Goal: Information Seeking & Learning: Check status

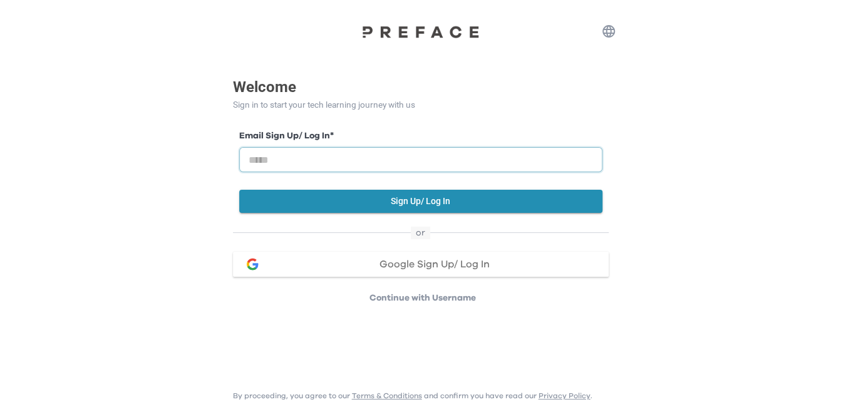
click at [420, 160] on input "email" at bounding box center [420, 159] width 363 height 25
type input "*"
type input "**********"
click at [419, 201] on button "Sign Up/ Log In" at bounding box center [420, 201] width 363 height 23
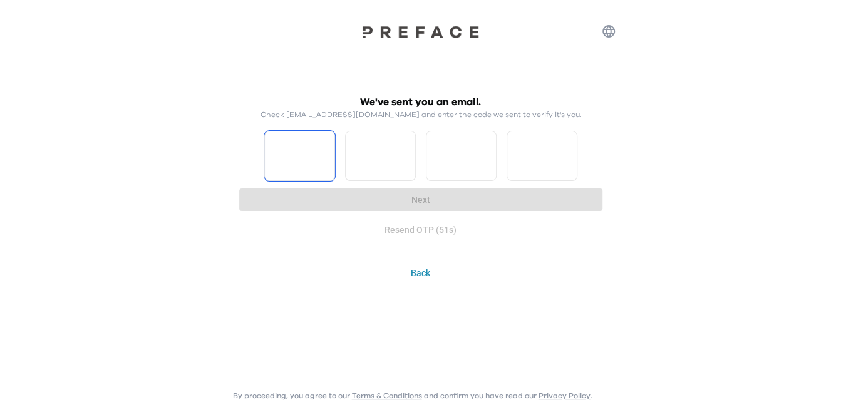
click at [319, 158] on input "Please enter OTP character 1" at bounding box center [299, 156] width 71 height 50
type input "*"
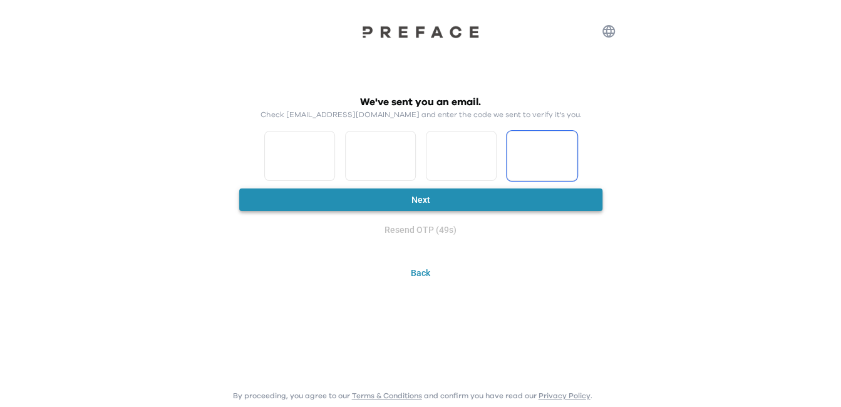
type input "*"
click at [439, 197] on button "Next" at bounding box center [420, 200] width 363 height 23
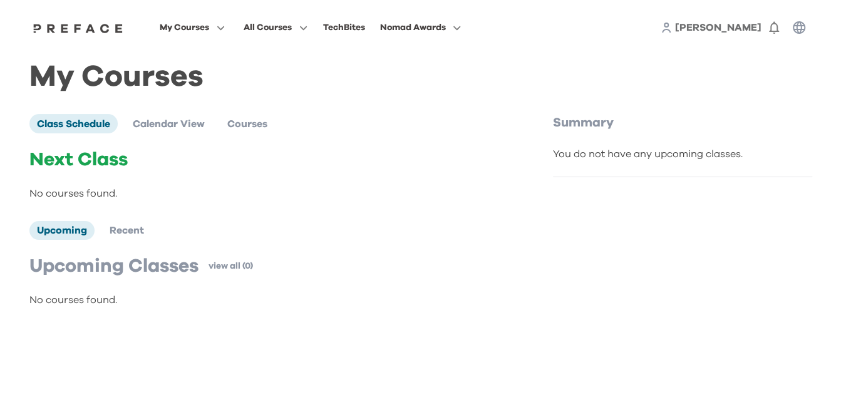
click at [757, 28] on span "[PERSON_NAME]" at bounding box center [718, 28] width 86 height 10
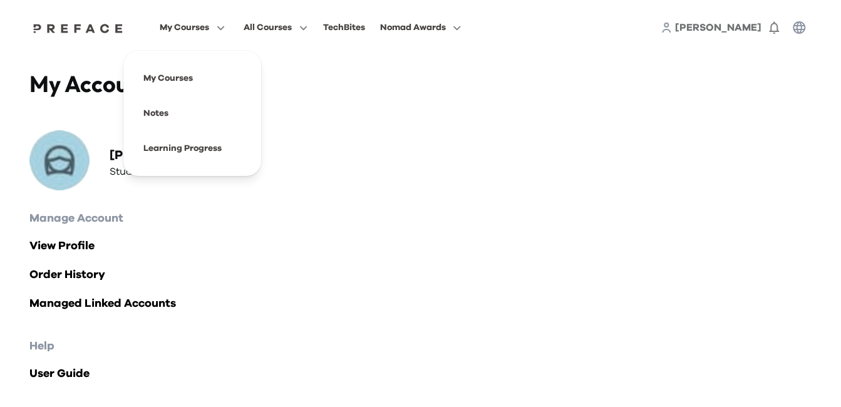
click at [224, 29] on icon "button" at bounding box center [218, 27] width 13 height 9
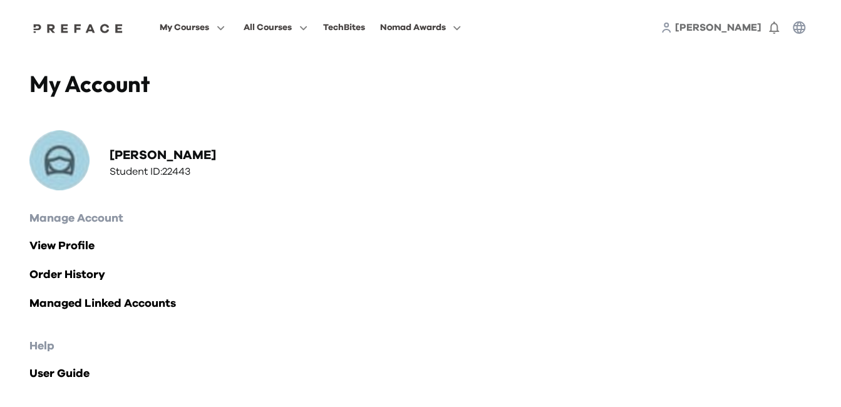
click at [65, 258] on div "View Profile Order History Managed Linked Accounts" at bounding box center [420, 274] width 783 height 75
click at [76, 252] on link "View Profile" at bounding box center [420, 246] width 783 height 18
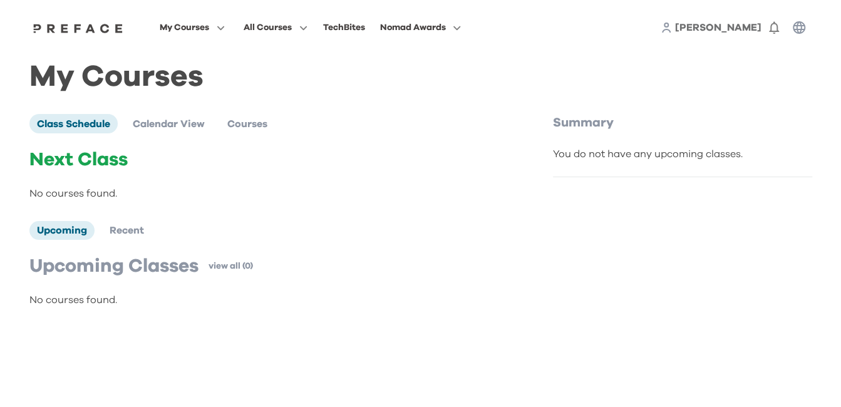
click at [738, 29] on div "Alex 0" at bounding box center [736, 27] width 151 height 25
click at [751, 29] on span "[PERSON_NAME]" at bounding box center [718, 28] width 86 height 10
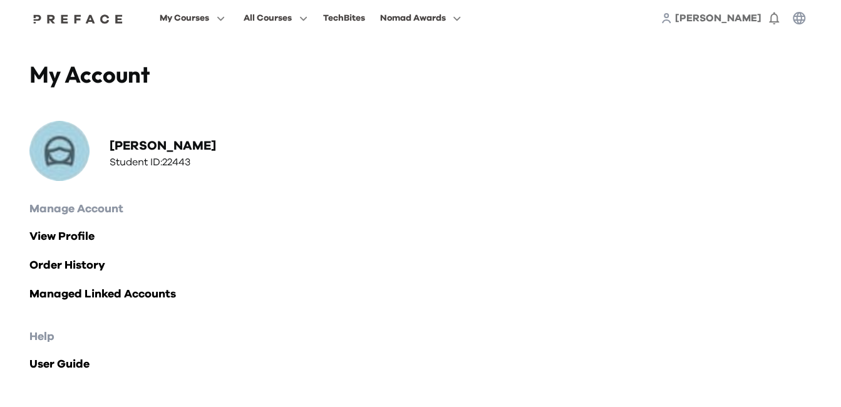
scroll to position [14, 0]
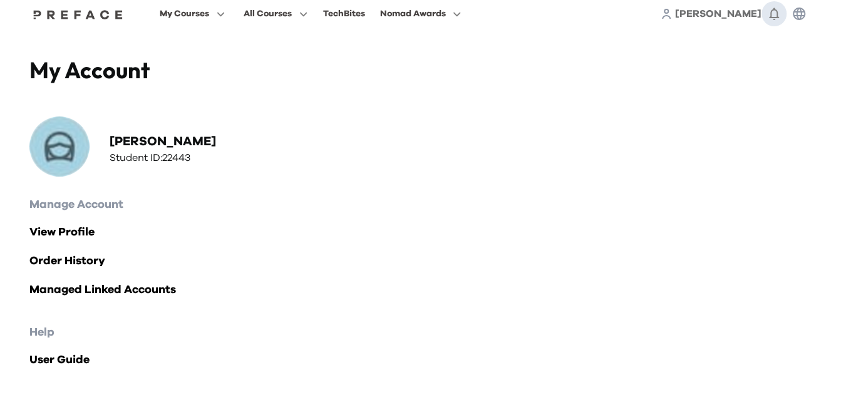
click at [774, 13] on icon "button" at bounding box center [774, 13] width 15 height 15
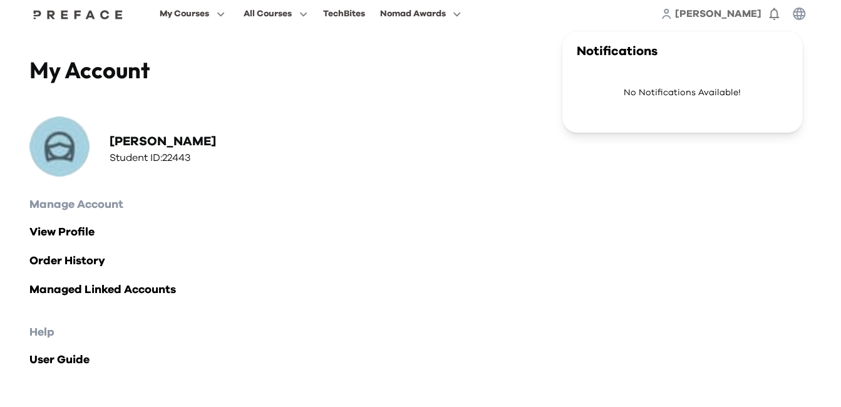
click at [802, 11] on icon "button" at bounding box center [799, 14] width 13 height 13
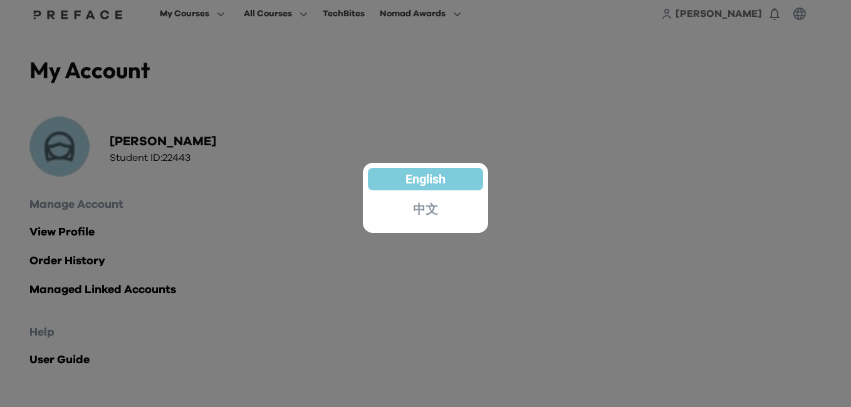
click at [801, 60] on div at bounding box center [425, 203] width 851 height 407
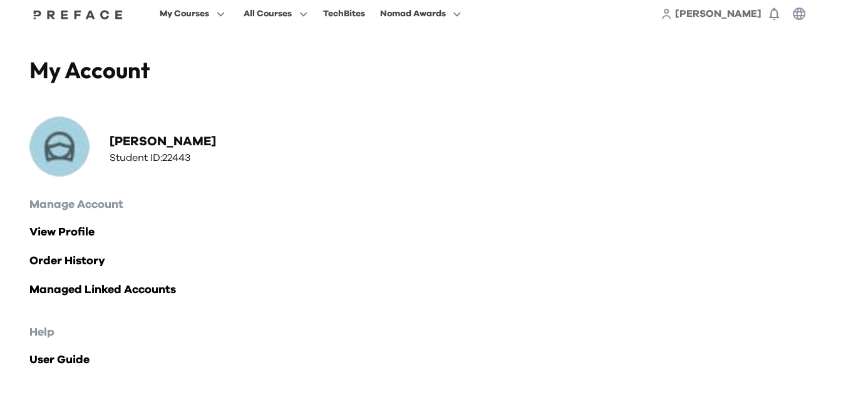
click at [744, 11] on span "[PERSON_NAME]" at bounding box center [718, 14] width 86 height 10
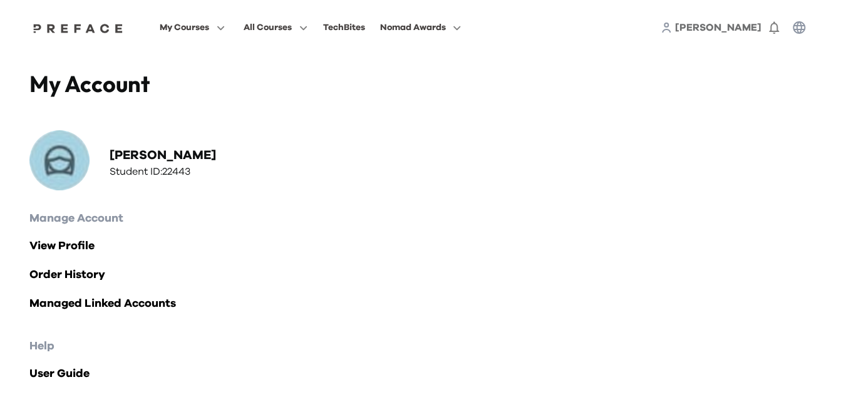
click at [748, 31] on span "[PERSON_NAME]" at bounding box center [718, 28] width 86 height 10
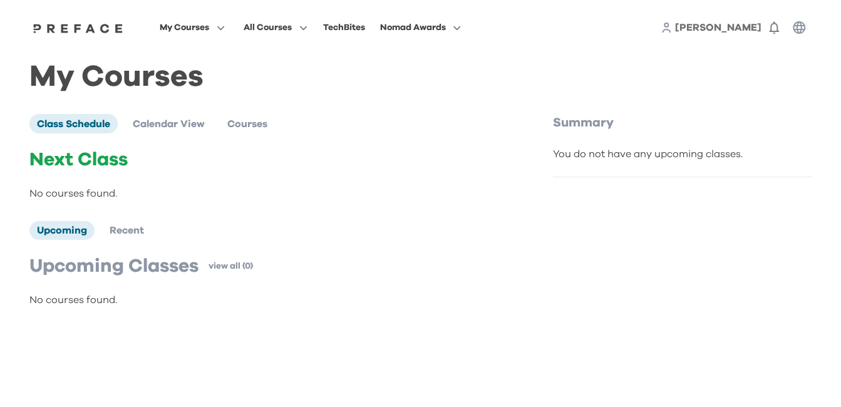
click at [750, 32] on span "[PERSON_NAME]" at bounding box center [718, 28] width 86 height 10
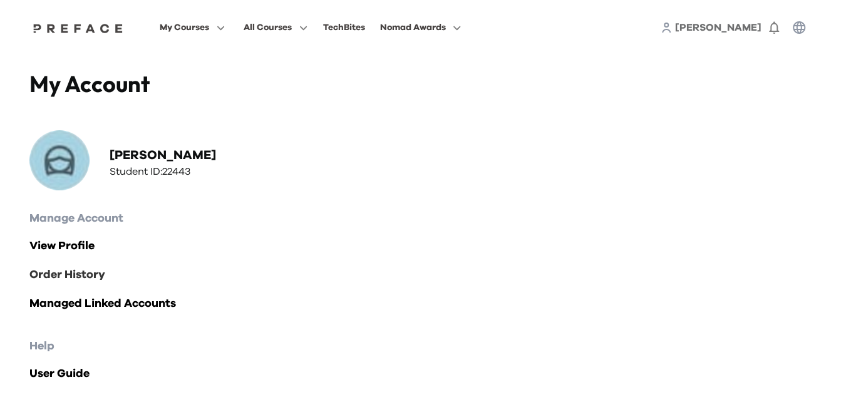
click at [79, 274] on link "Order History" at bounding box center [420, 275] width 783 height 18
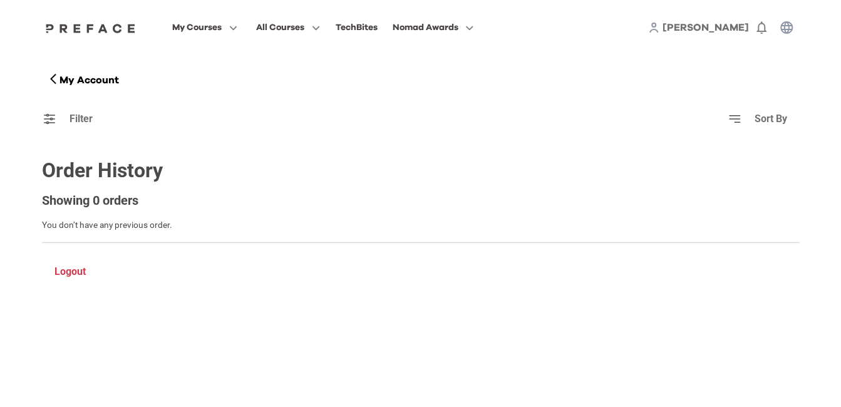
click at [736, 29] on span "[PERSON_NAME]" at bounding box center [706, 28] width 86 height 10
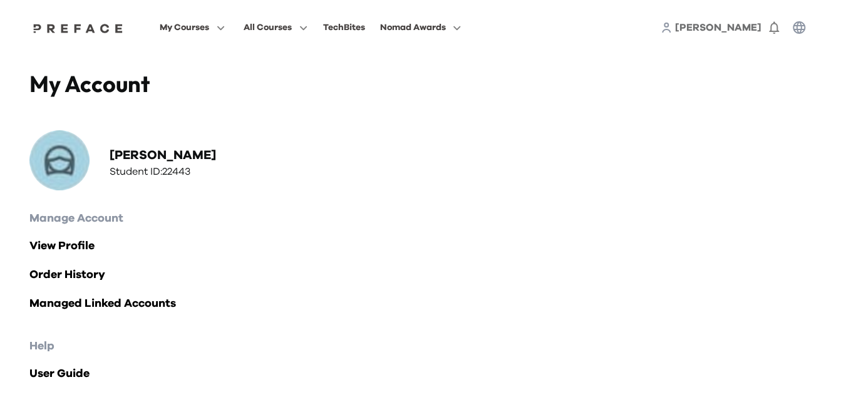
click at [436, 157] on div "My Account [PERSON_NAME] Student ID: 22443" at bounding box center [420, 132] width 783 height 125
click at [436, 157] on div "My Account Alex Lee Student ID: 22443" at bounding box center [420, 132] width 783 height 125
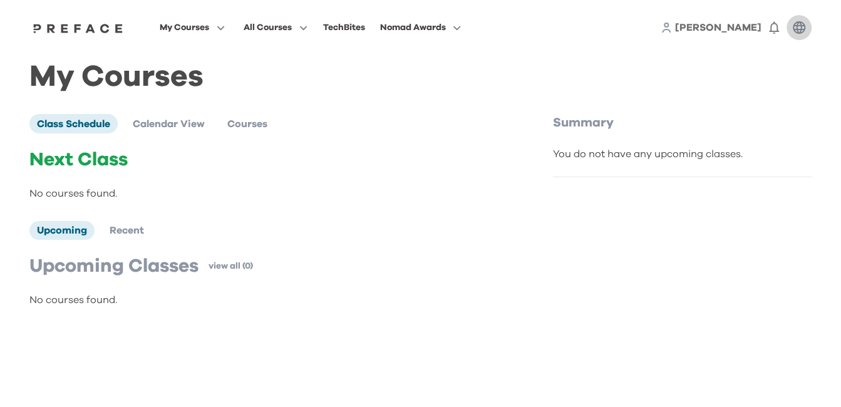
click at [798, 32] on icon "button" at bounding box center [799, 27] width 13 height 13
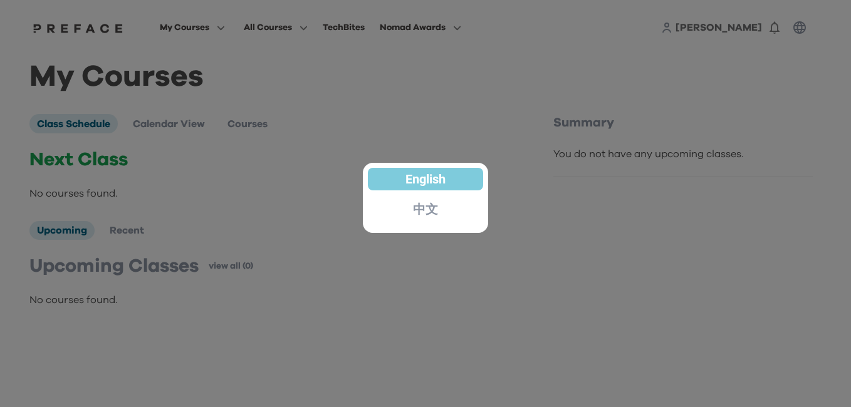
drag, startPoint x: 737, startPoint y: 24, endPoint x: 752, endPoint y: 30, distance: 16.1
click at [737, 25] on div at bounding box center [425, 203] width 851 height 407
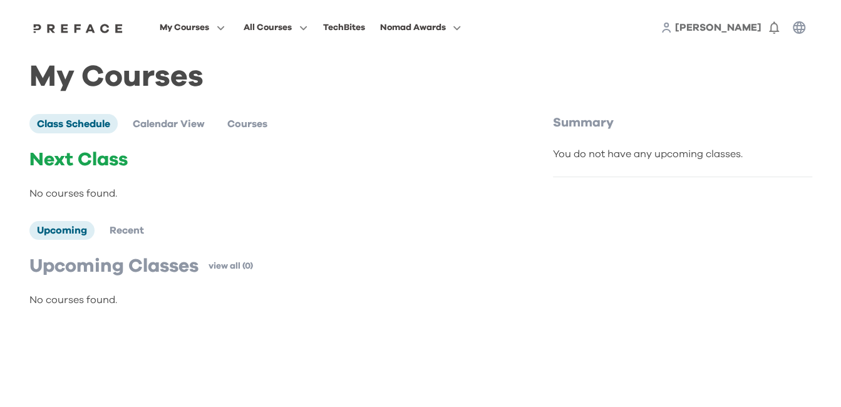
click at [752, 30] on span "[PERSON_NAME]" at bounding box center [718, 28] width 86 height 10
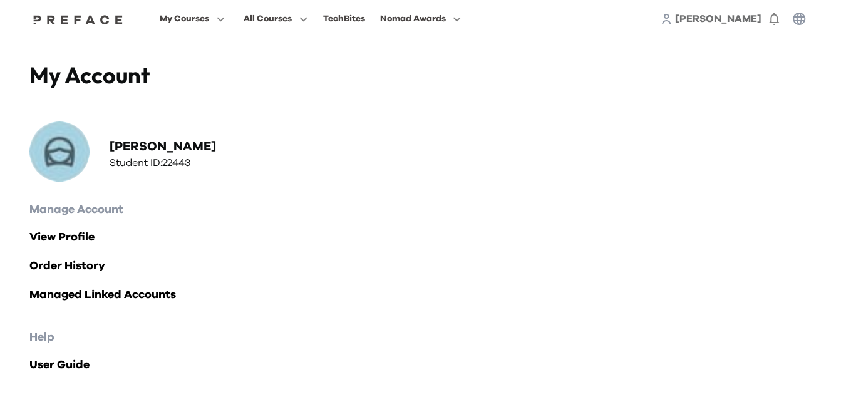
scroll to position [14, 0]
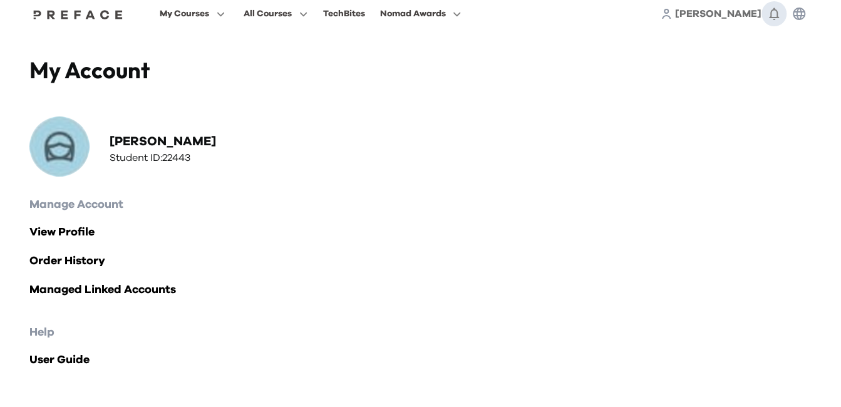
click at [776, 19] on icon "button" at bounding box center [774, 13] width 15 height 15
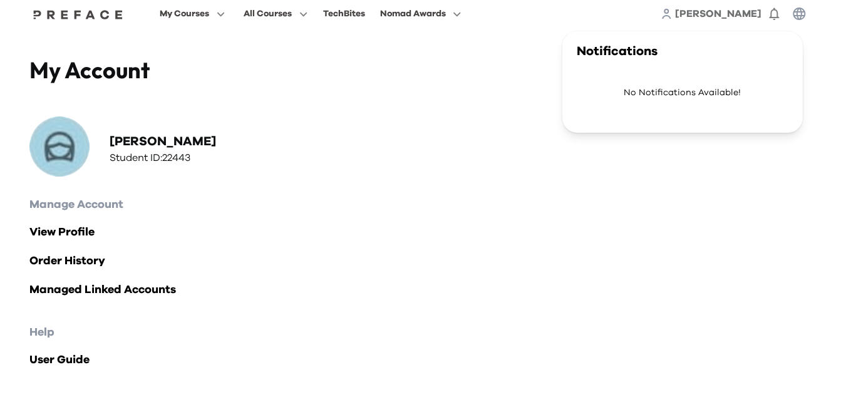
click at [745, 24] on div "Alex 0 Notifications No Notifications Available!" at bounding box center [736, 13] width 151 height 25
click at [745, 17] on span "[PERSON_NAME]" at bounding box center [718, 14] width 86 height 10
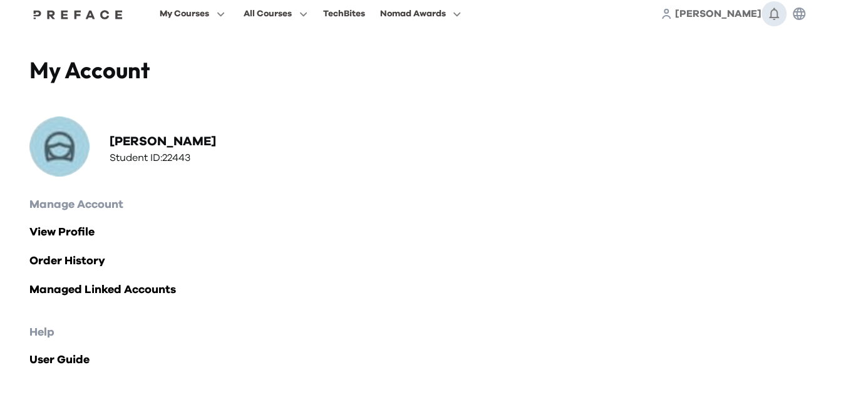
scroll to position [0, 0]
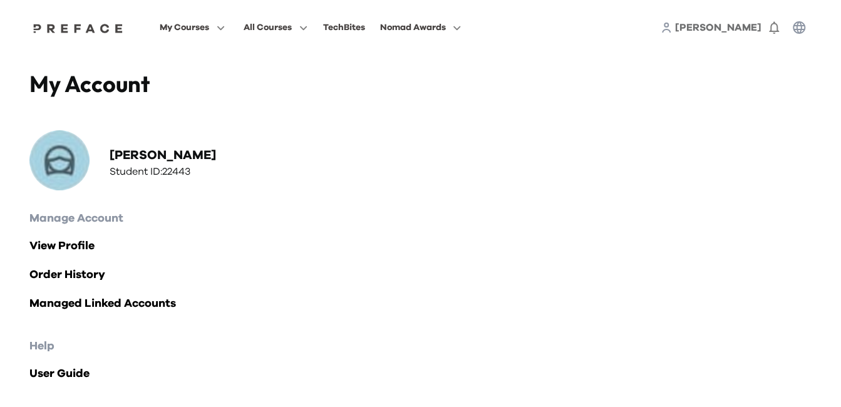
click at [806, 26] on icon "button" at bounding box center [799, 27] width 15 height 15
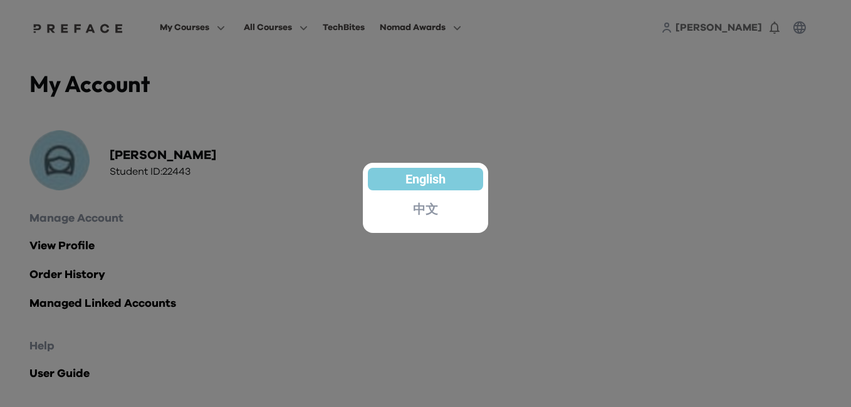
click at [613, 178] on div at bounding box center [425, 203] width 851 height 407
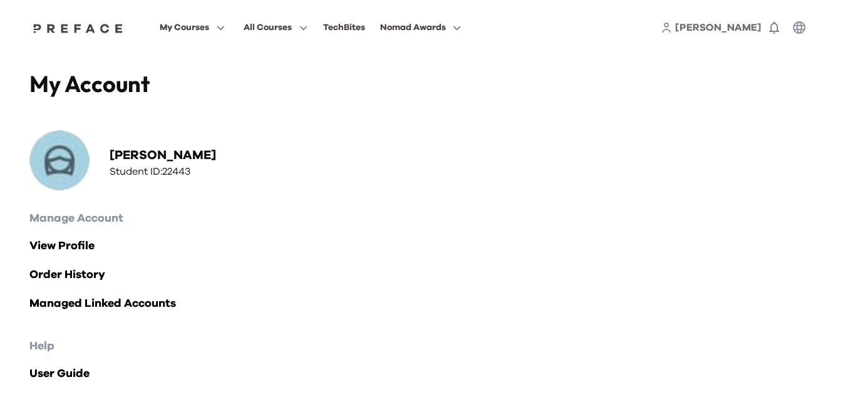
click at [577, 163] on div "My Account Alex Lee Student ID: 22443" at bounding box center [420, 132] width 783 height 125
click at [747, 29] on span "[PERSON_NAME]" at bounding box center [718, 28] width 86 height 10
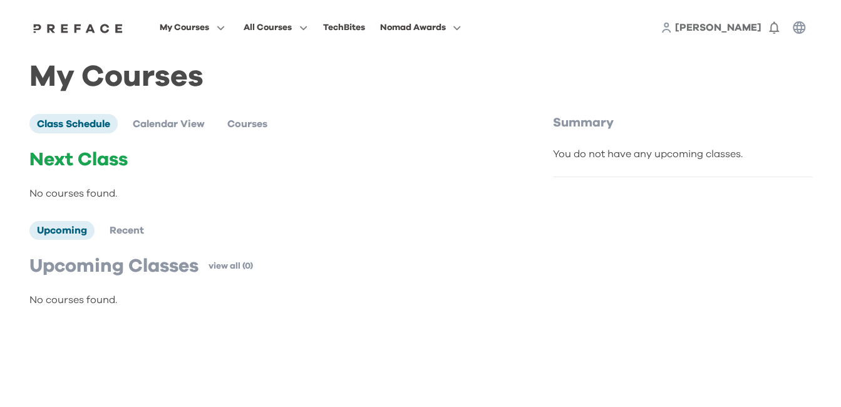
click at [536, 85] on div "My Courses Class Schedule Calendar View Courses Next Class No courses found. Up…" at bounding box center [420, 194] width 783 height 249
click at [174, 123] on span "Calendar View" at bounding box center [169, 124] width 72 height 10
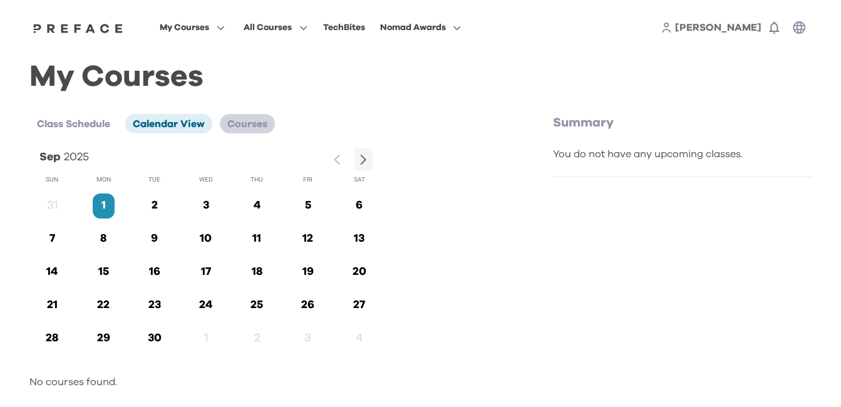
click at [234, 126] on span "Courses" at bounding box center [247, 124] width 40 height 10
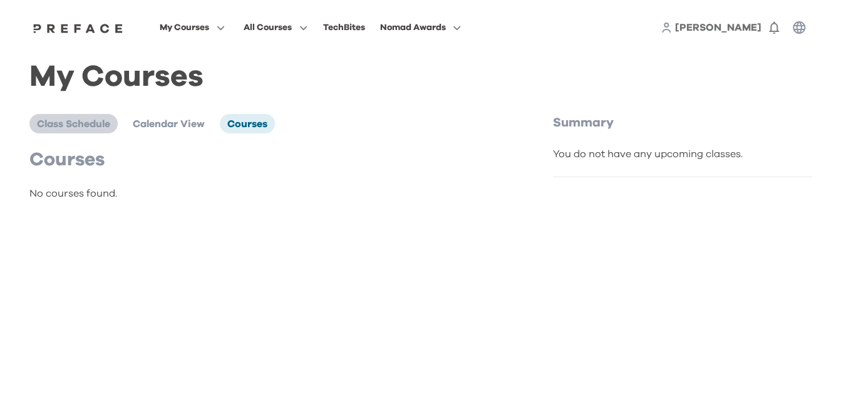
click at [71, 129] on span "Class Schedule" at bounding box center [73, 124] width 73 height 10
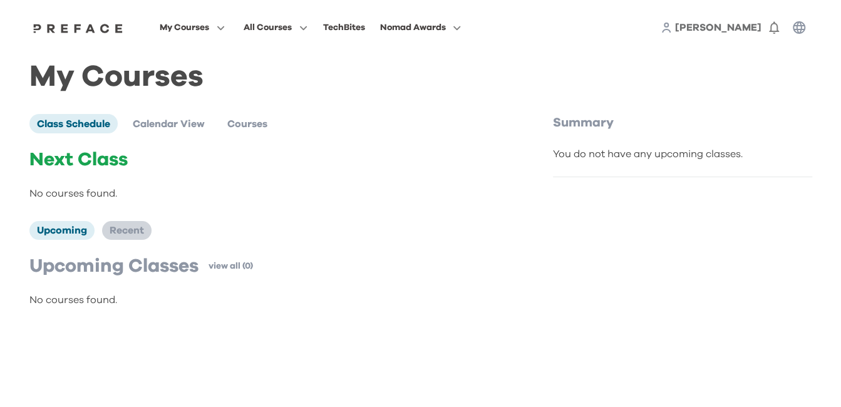
click at [114, 226] on span "Recent" at bounding box center [127, 231] width 34 height 10
click at [61, 229] on span "Upcoming" at bounding box center [62, 231] width 50 height 10
click at [420, 133] on div "Class Schedule Calendar View Courses Next Class No courses found. Upcoming Rece…" at bounding box center [289, 211] width 521 height 194
click at [289, 195] on p "No courses found." at bounding box center [264, 193] width 471 height 15
drag, startPoint x: 125, startPoint y: 229, endPoint x: 130, endPoint y: 236, distance: 8.0
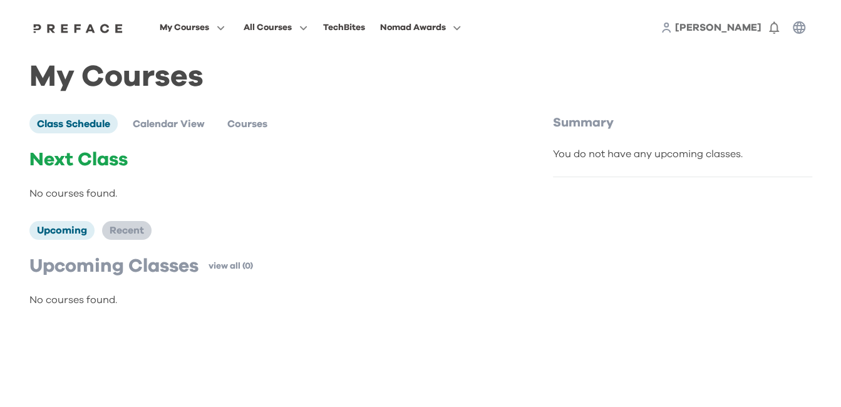
click at [125, 231] on span "Recent" at bounding box center [127, 231] width 34 height 10
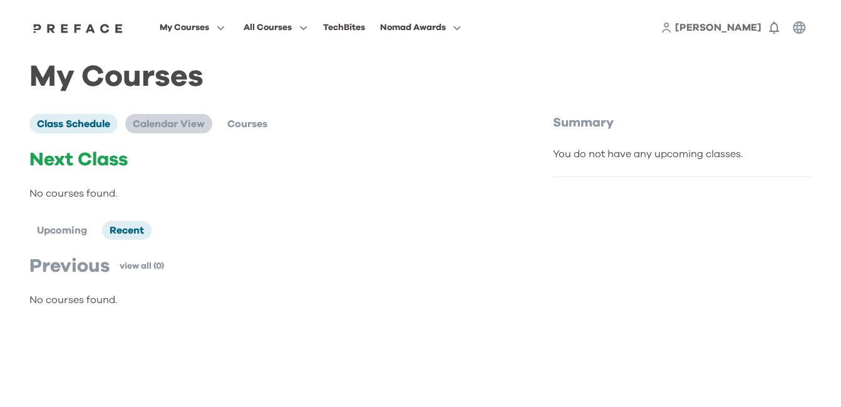
drag, startPoint x: 162, startPoint y: 131, endPoint x: 187, endPoint y: 131, distance: 25.1
click at [167, 129] on span "Calendar View" at bounding box center [169, 124] width 72 height 10
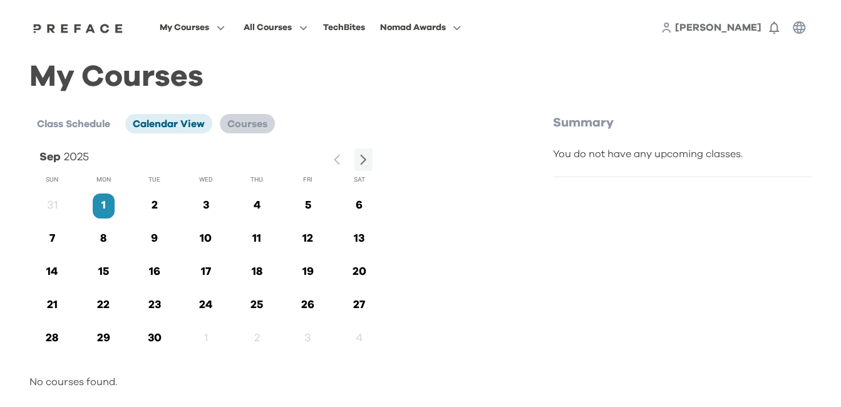
drag, startPoint x: 187, startPoint y: 131, endPoint x: 258, endPoint y: 125, distance: 71.7
click at [258, 125] on span "Courses" at bounding box center [247, 124] width 40 height 10
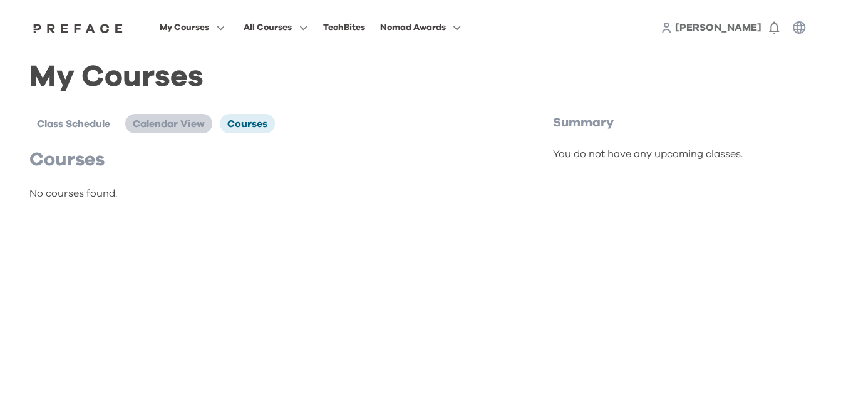
click at [205, 124] on span "Calendar View" at bounding box center [169, 124] width 72 height 10
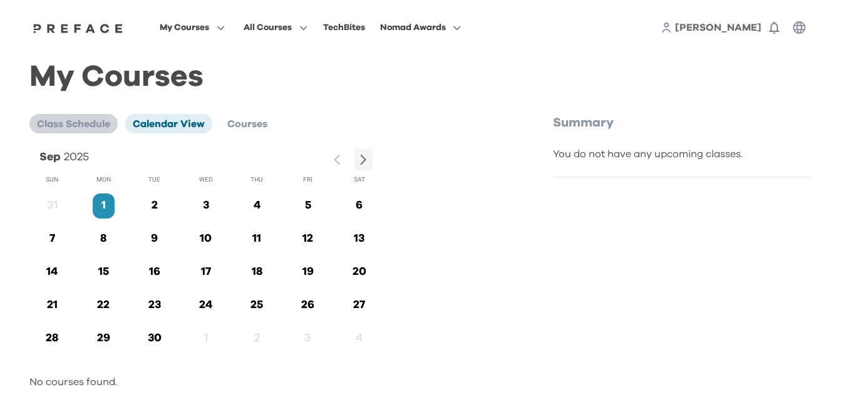
click at [90, 120] on span "Class Schedule" at bounding box center [73, 124] width 73 height 10
